Goal: Task Accomplishment & Management: Manage account settings

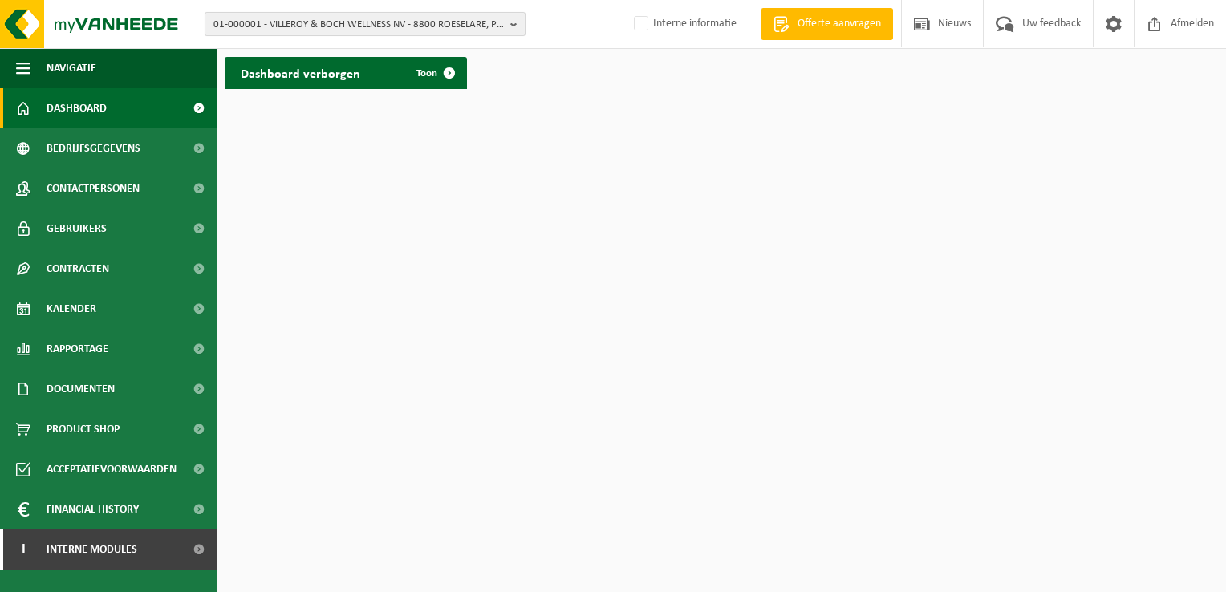
click at [236, 20] on span "01-000001 - VILLEROY & BOCH WELLNESS NV - 8800 ROESELARE, POPULIERSTRAAT 1" at bounding box center [358, 25] width 290 height 24
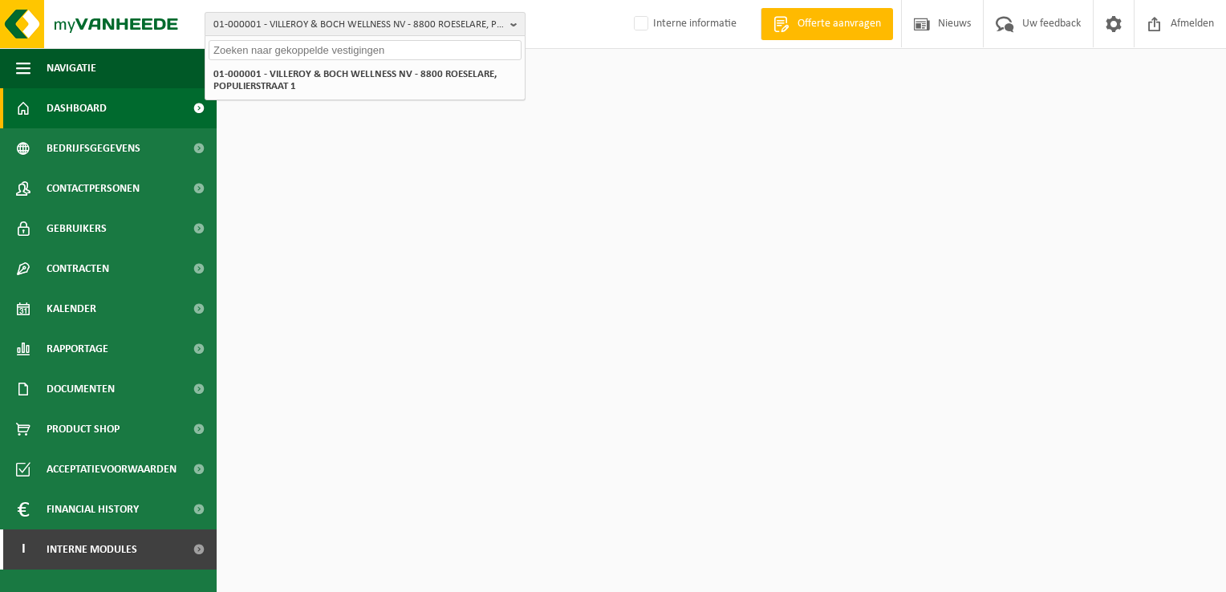
paste input "10-991514"
type input "10-991514"
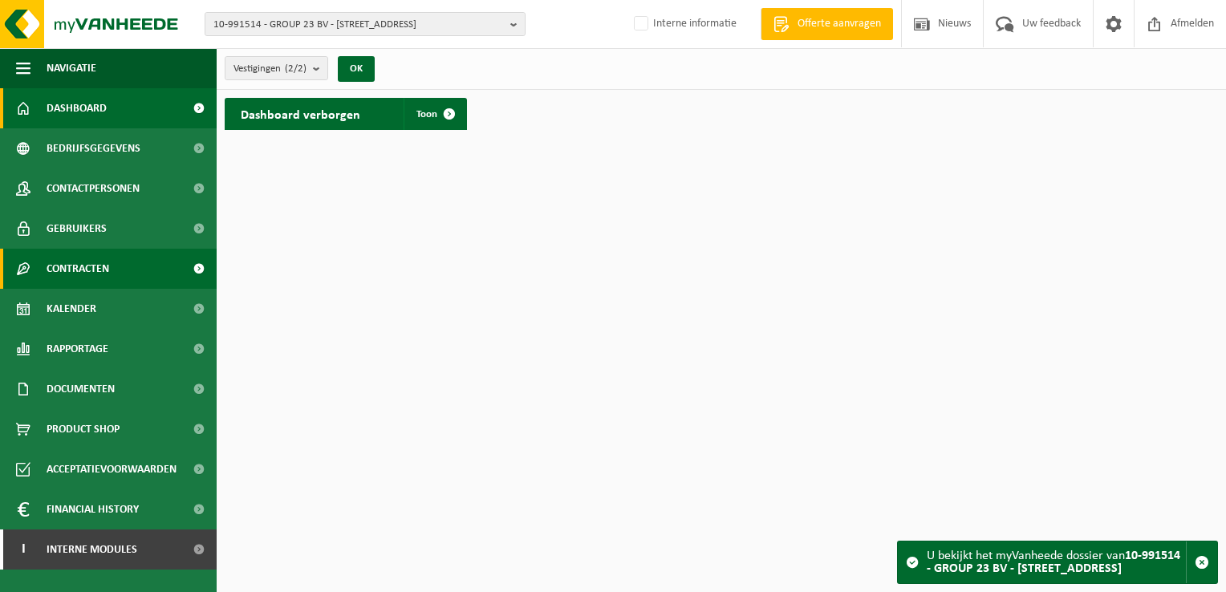
click at [132, 266] on link "Contracten" at bounding box center [108, 269] width 217 height 40
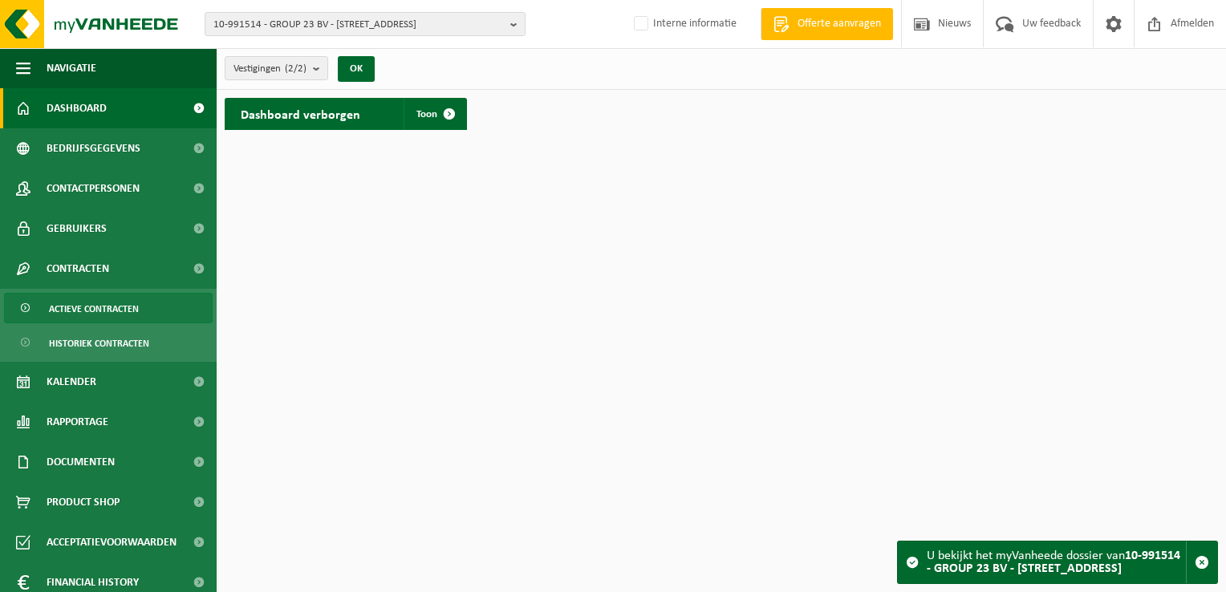
click at [105, 310] on span "Actieve contracten" at bounding box center [94, 309] width 90 height 30
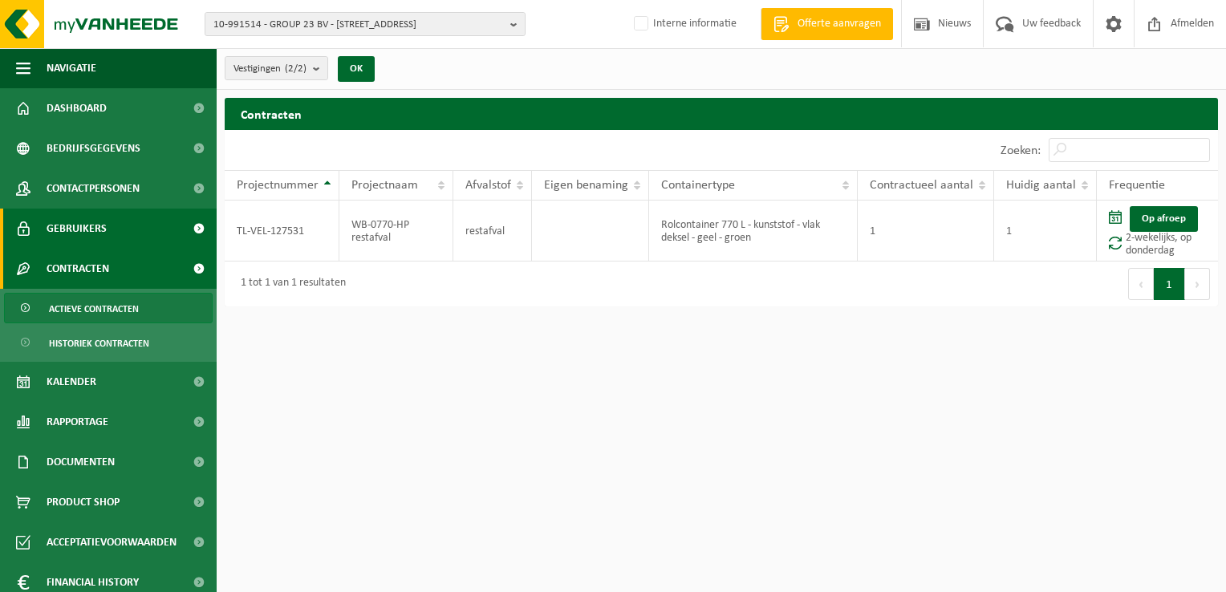
click at [74, 225] on span "Gebruikers" at bounding box center [77, 229] width 60 height 40
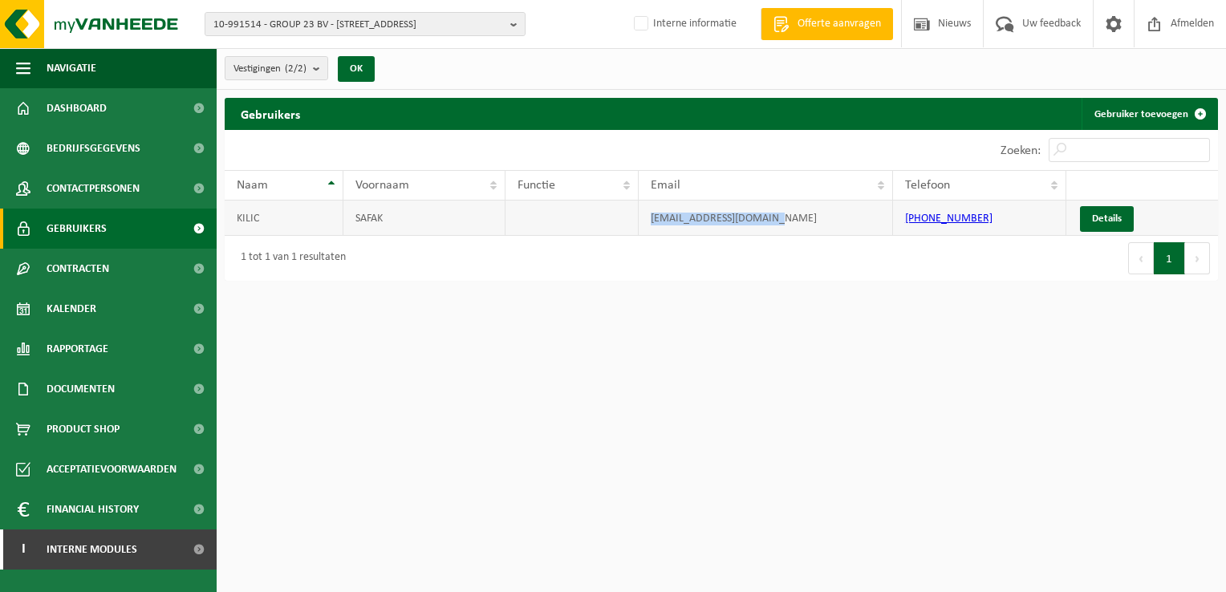
drag, startPoint x: 790, startPoint y: 215, endPoint x: 618, endPoint y: 225, distance: 172.8
click at [618, 225] on tr "KILIC SAFAK [EMAIL_ADDRESS][DOMAIN_NAME] [PHONE_NUMBER] Details" at bounding box center [721, 218] width 993 height 35
copy tr "[EMAIL_ADDRESS][DOMAIN_NAME]"
click at [289, 21] on span "10-991514 - GROUP 23 BV - 1770 LIEDEKERKE, STATIONSSTRAAT 26" at bounding box center [358, 25] width 290 height 24
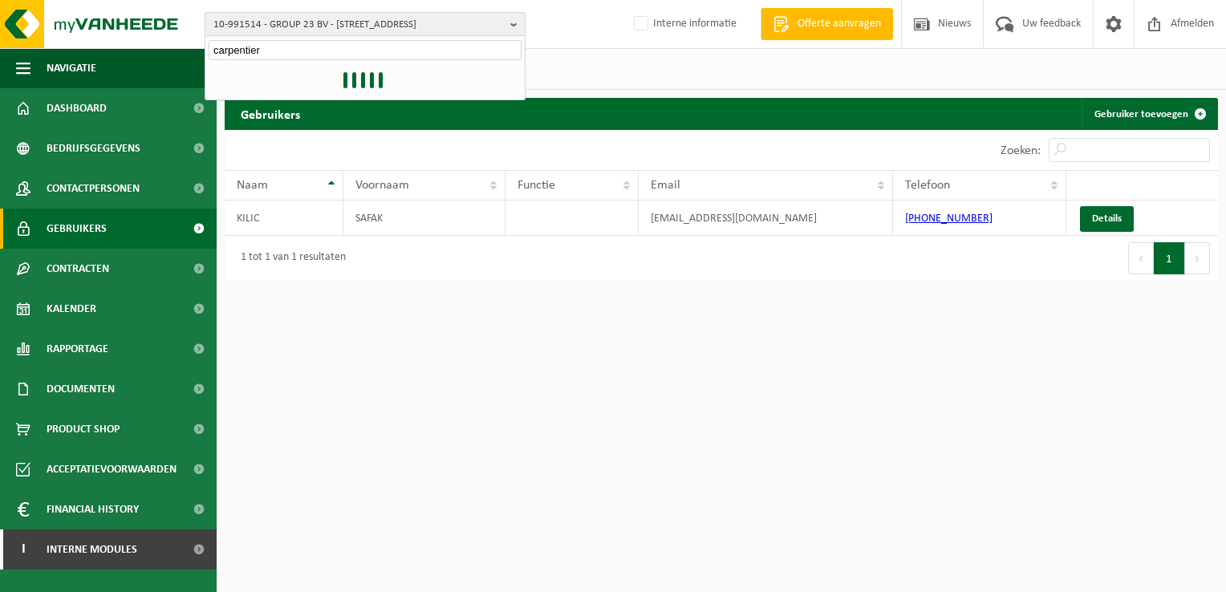
type input "carpentier"
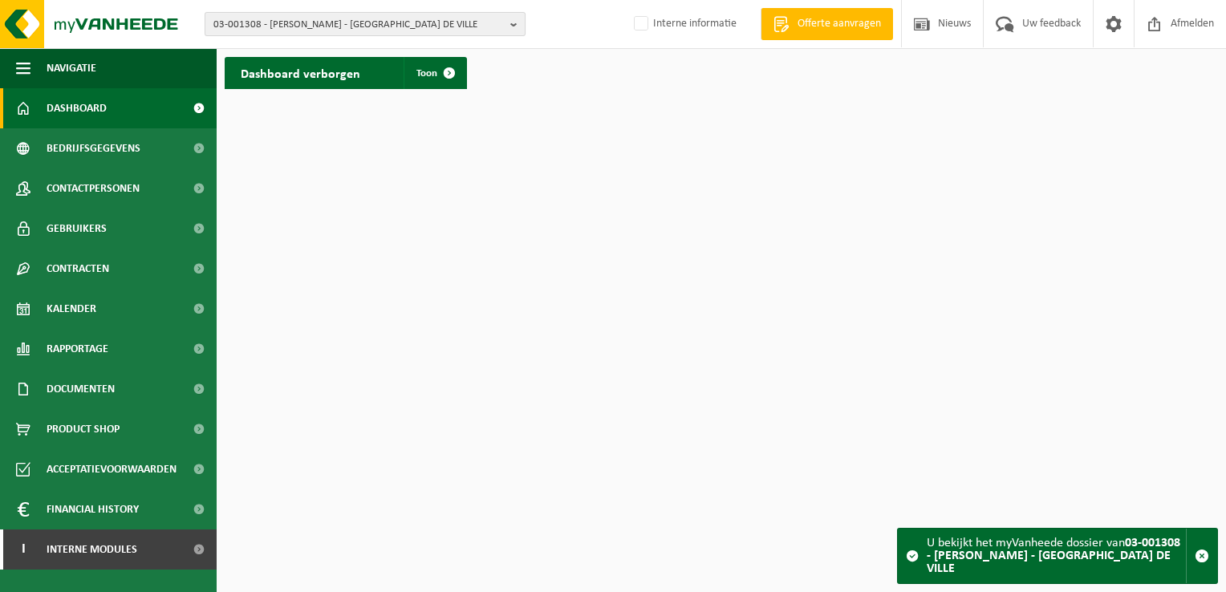
click at [292, 16] on span "03-001308 - CARPENTIER - [GEOGRAPHIC_DATA] DE VILLE" at bounding box center [358, 25] width 290 height 24
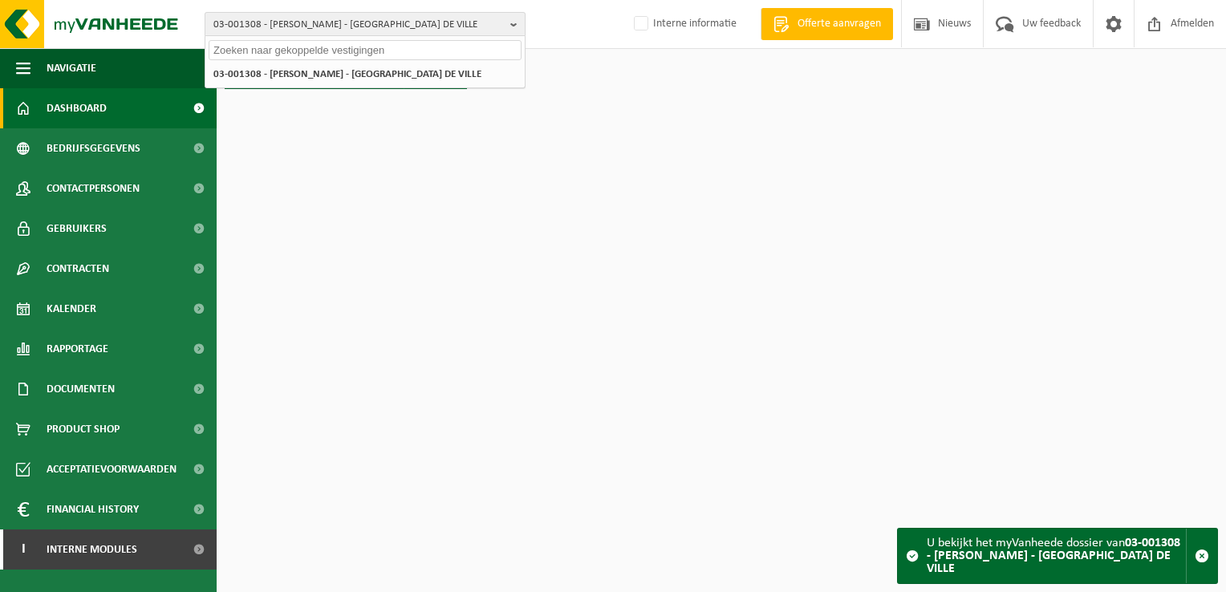
click at [318, 17] on span "03-001308 - CARPENTIER - [GEOGRAPHIC_DATA] DE VILLE" at bounding box center [358, 25] width 290 height 24
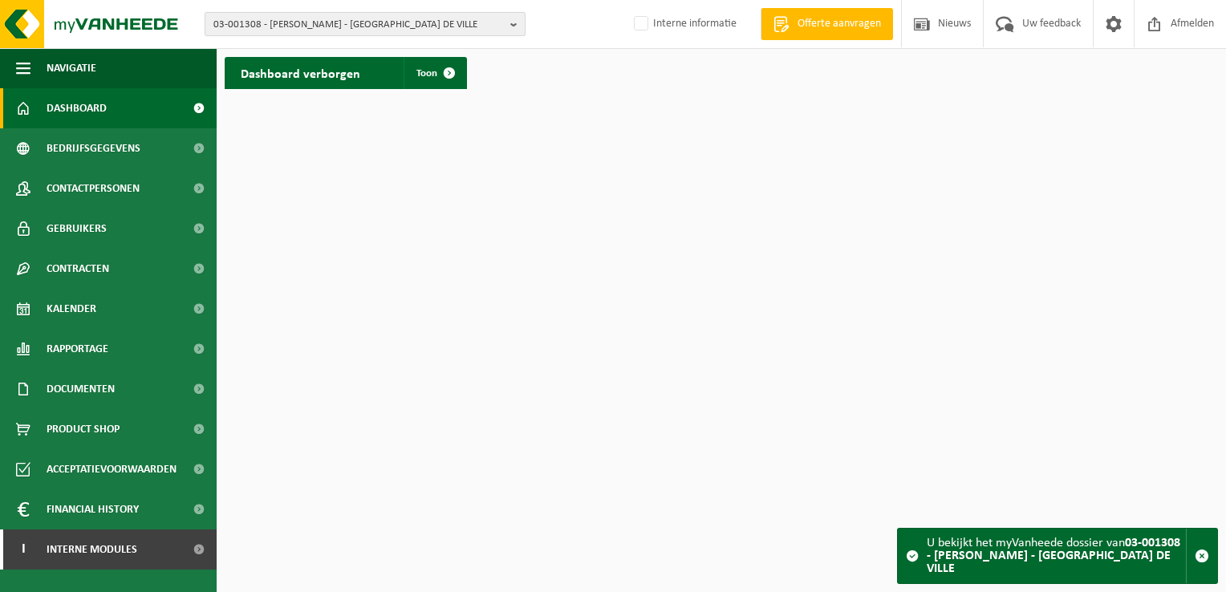
click at [318, 17] on span "03-001308 - CARPENTIER - [GEOGRAPHIC_DATA] DE VILLE" at bounding box center [358, 25] width 290 height 24
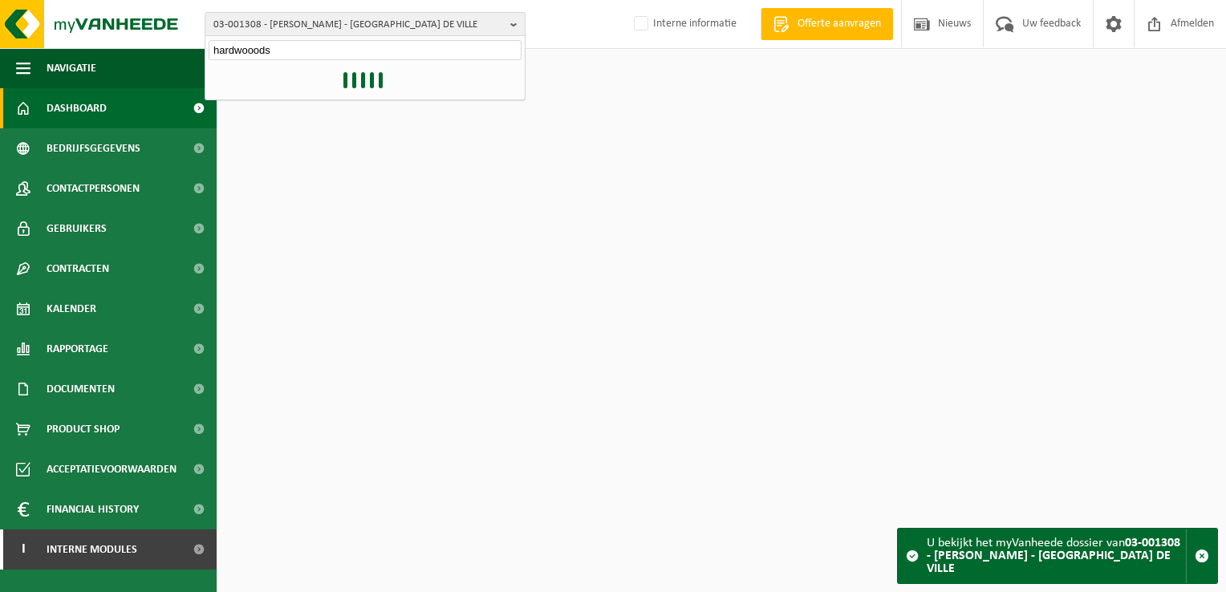
type input "hardwooods"
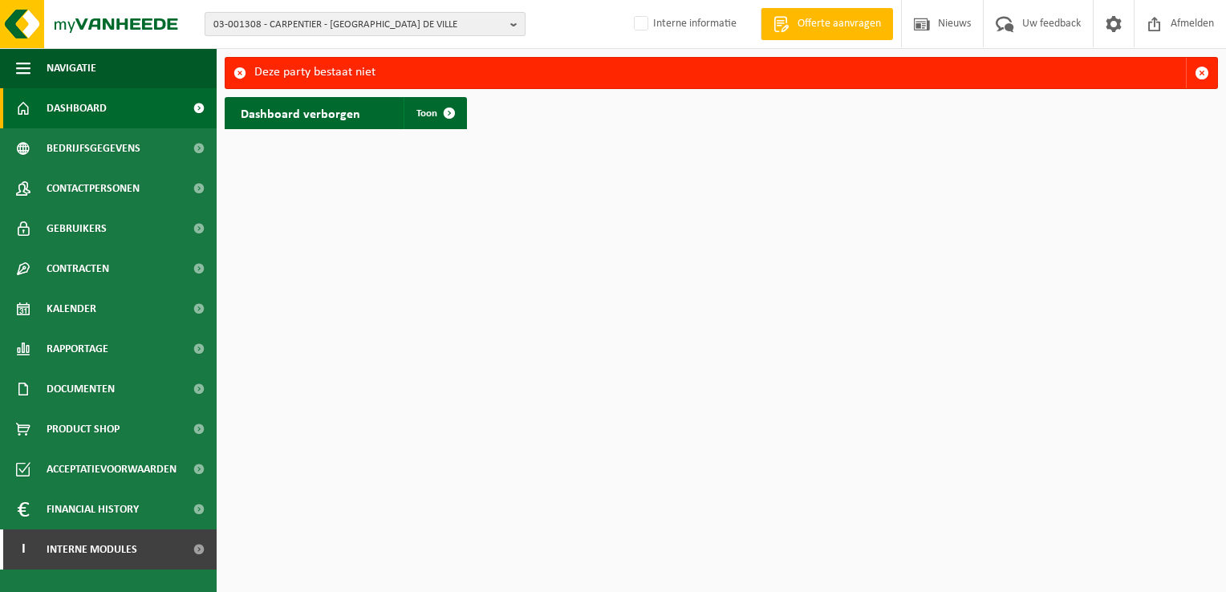
click at [311, 21] on span "03-001308 - CARPENTIER - [GEOGRAPHIC_DATA] DE VILLE" at bounding box center [358, 25] width 290 height 24
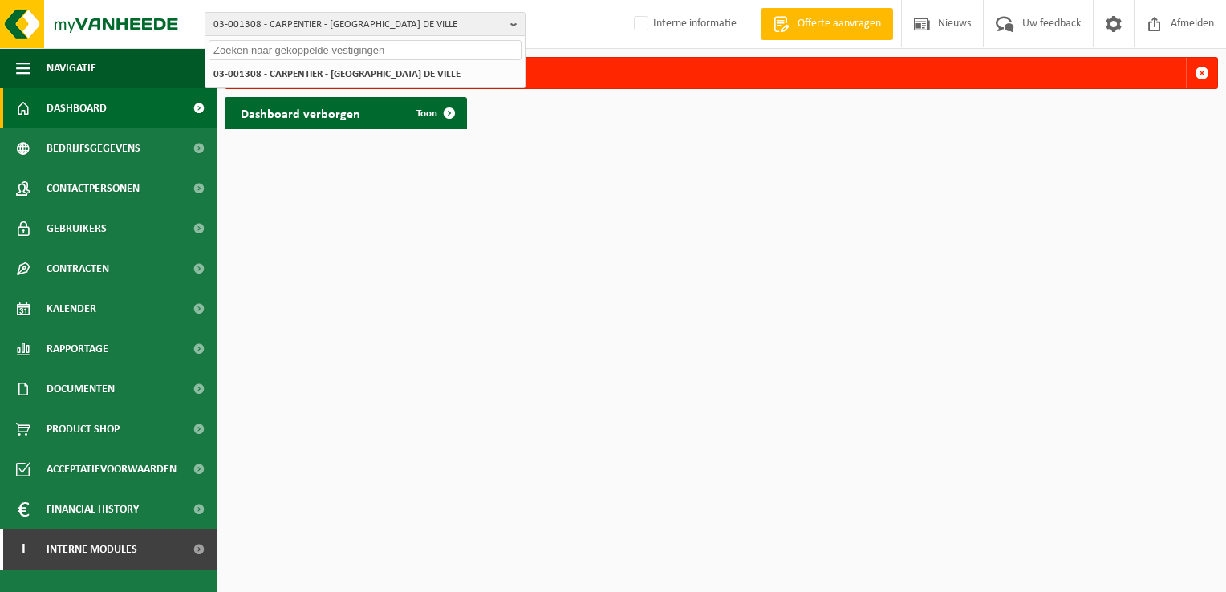
click at [496, 268] on html "03-001308 - CARPENTIER - 80200 ALLAINES, [GEOGRAPHIC_DATA] DE VILLE 03-001308 -…" at bounding box center [613, 296] width 1226 height 592
drag, startPoint x: 441, startPoint y: 246, endPoint x: 450, endPoint y: 249, distance: 9.1
click at [442, 248] on html "03-001308 - CARPENTIER - 80200 ALLAINES, [GEOGRAPHIC_DATA] DE VILLE 03-001308 -…" at bounding box center [613, 296] width 1226 height 592
drag, startPoint x: 591, startPoint y: 277, endPoint x: 584, endPoint y: 191, distance: 86.1
click at [591, 277] on html "03-001308 - CARPENTIER - 80200 ALLAINES, [GEOGRAPHIC_DATA] DE VILLE 03-001308 -…" at bounding box center [613, 296] width 1226 height 592
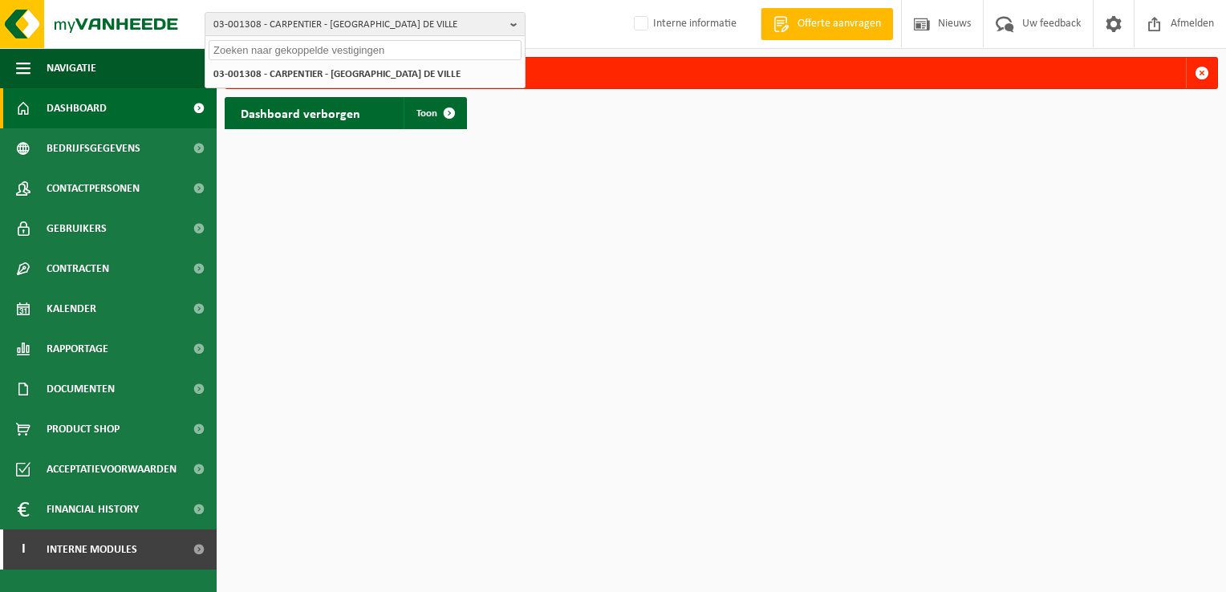
drag, startPoint x: 603, startPoint y: 176, endPoint x: 576, endPoint y: 154, distance: 35.3
click at [600, 176] on html "03-001308 - CARPENTIER - 80200 ALLAINES, [GEOGRAPHIC_DATA] DE VILLE 03-001308 -…" at bounding box center [613, 296] width 1226 height 592
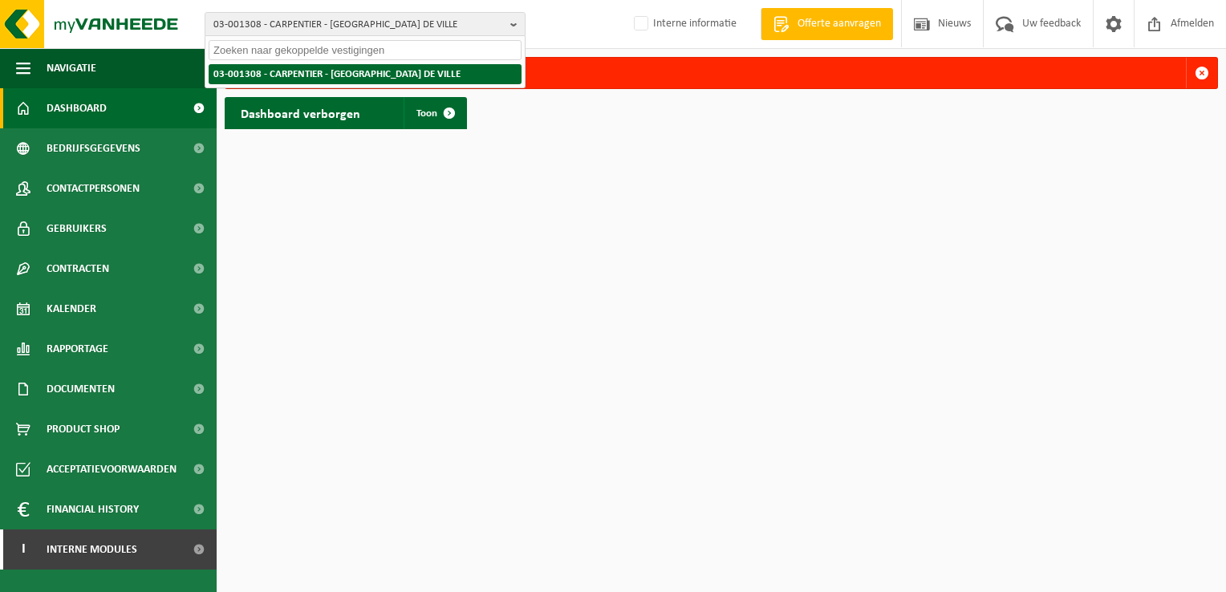
click at [360, 75] on li "03-001308 - CARPENTIER - 80200 ALLAINES, RUE DE BOUT DE VILLE" at bounding box center [365, 74] width 313 height 20
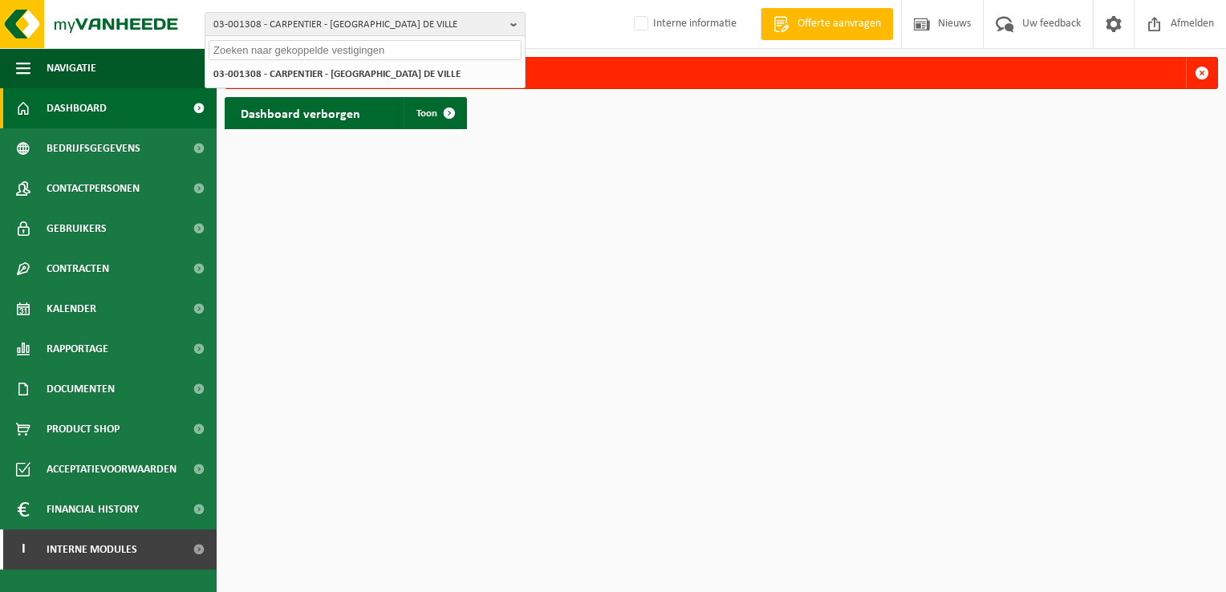
drag, startPoint x: 590, startPoint y: 407, endPoint x: 730, endPoint y: 6, distance: 425.4
click at [594, 327] on html "03-001308 - CARPENTIER - 80200 ALLAINES, RUE DE BOUT DE VILLE 03-001308 - CARPE…" at bounding box center [613, 296] width 1226 height 592
